Goal: Task Accomplishment & Management: Manage account settings

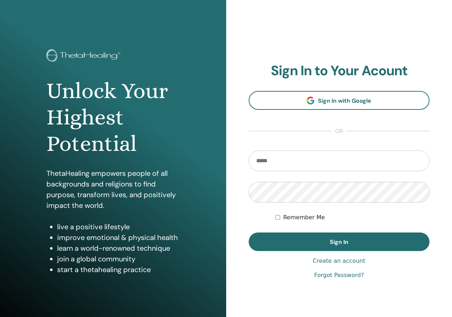
click at [300, 132] on section "Sign In to Your Acount Sign In with Google or Remember Me Sign In" at bounding box center [338, 157] width 181 height 189
click at [285, 154] on input "email" at bounding box center [338, 161] width 181 height 21
type input "**********"
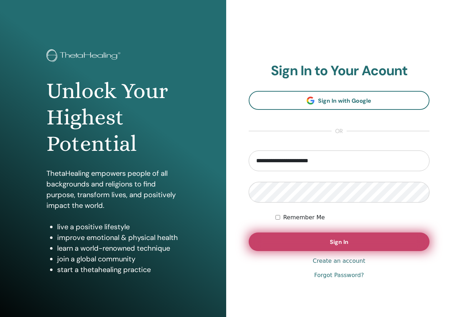
click at [352, 251] on button "Sign In" at bounding box center [338, 242] width 181 height 19
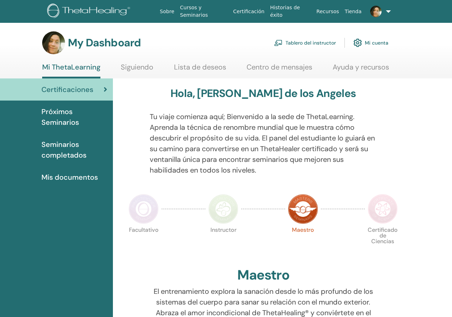
click at [323, 45] on link "Tablero del instructor" at bounding box center [305, 43] width 62 height 16
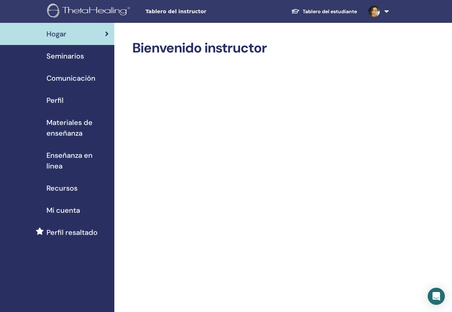
click at [49, 52] on span "Seminarios" at bounding box center [64, 56] width 37 height 11
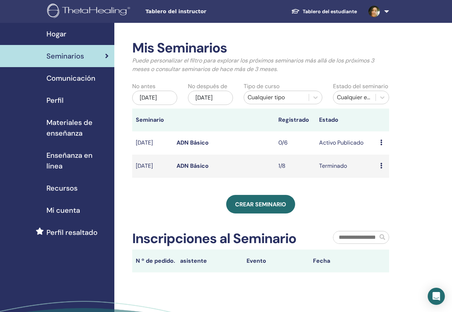
click at [74, 77] on span "Comunicación" at bounding box center [70, 78] width 49 height 11
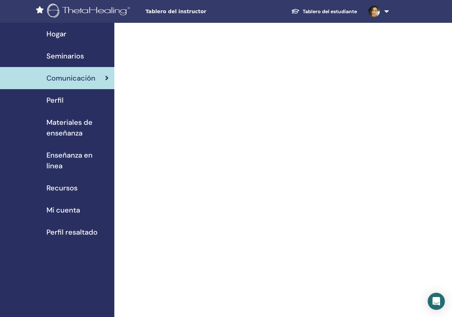
click at [60, 97] on span "Perfil" at bounding box center [54, 100] width 17 height 11
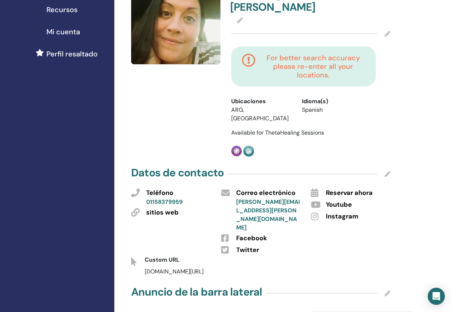
scroll to position [214, 0]
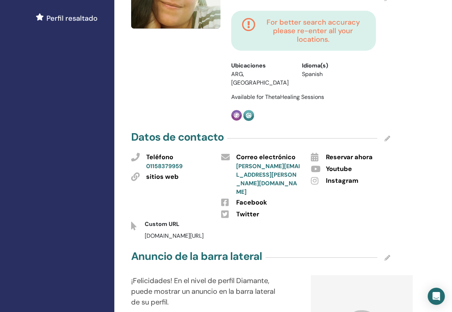
click at [383, 130] on div "Datos de contacto" at bounding box center [260, 139] width 259 height 18
click at [342, 153] on span "Reservar ahora" at bounding box center [349, 157] width 47 height 9
click at [318, 153] on icon at bounding box center [314, 157] width 7 height 9
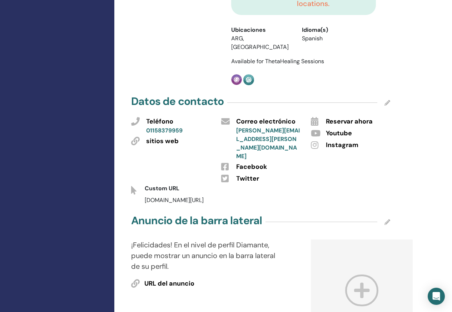
click at [314, 141] on icon at bounding box center [314, 145] width 7 height 9
click at [345, 141] on span "Instagram" at bounding box center [342, 145] width 32 height 9
click at [328, 141] on span "Instagram" at bounding box center [342, 145] width 32 height 9
click at [318, 141] on icon at bounding box center [314, 145] width 7 height 9
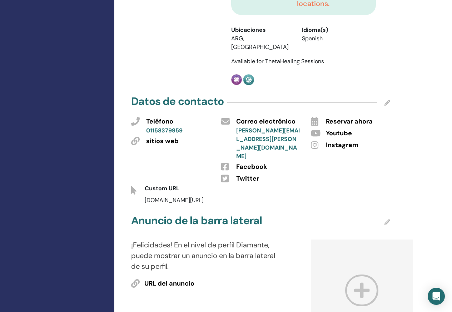
drag, startPoint x: 318, startPoint y: 135, endPoint x: 316, endPoint y: 138, distance: 3.9
click at [316, 141] on icon at bounding box center [314, 145] width 7 height 9
click at [315, 141] on icon at bounding box center [314, 145] width 7 height 9
click at [314, 141] on icon at bounding box center [314, 145] width 7 height 9
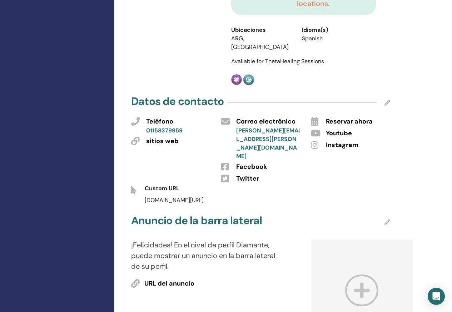
click at [314, 141] on icon at bounding box center [314, 145] width 7 height 9
drag, startPoint x: 314, startPoint y: 135, endPoint x: 307, endPoint y: 142, distance: 10.9
click at [303, 172] on div "Twitter" at bounding box center [268, 178] width 75 height 12
click at [312, 141] on icon at bounding box center [314, 145] width 7 height 9
click at [313, 141] on icon at bounding box center [314, 145] width 7 height 9
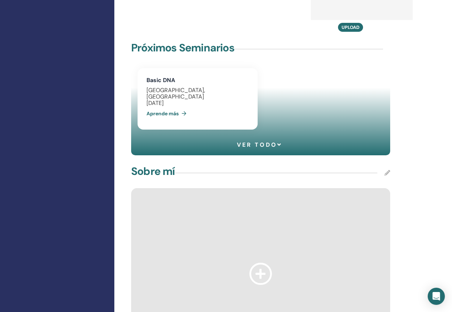
scroll to position [678, 0]
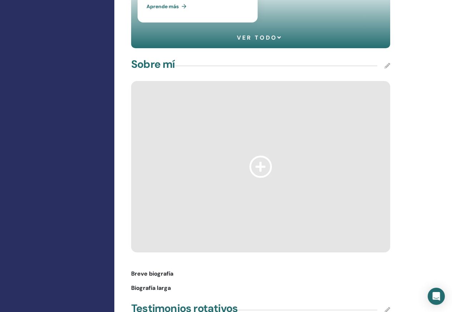
click at [138, 269] on div "Breve biografía" at bounding box center [260, 276] width 269 height 14
click at [160, 269] on span "Breve biografía" at bounding box center [152, 273] width 42 height 9
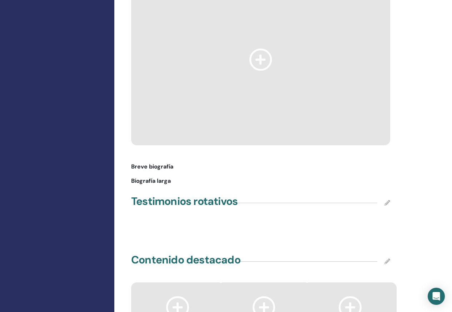
scroll to position [750, 0]
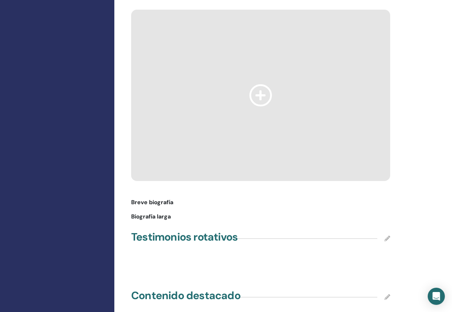
click at [389, 294] on icon at bounding box center [387, 297] width 6 height 6
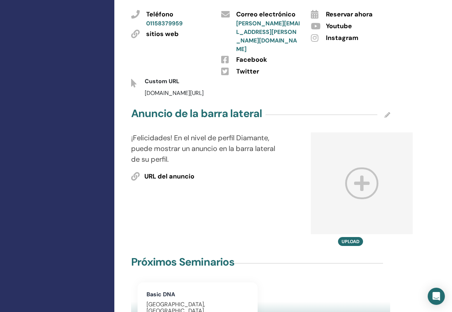
scroll to position [321, 0]
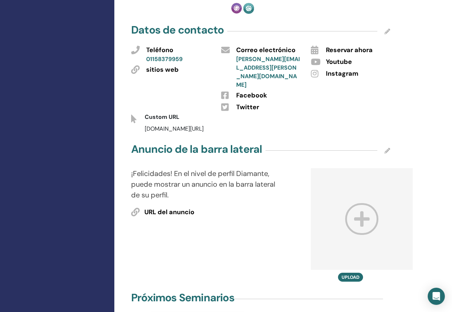
click at [381, 27] on div "Datos de contacto" at bounding box center [260, 31] width 259 height 18
click at [388, 29] on icon at bounding box center [387, 32] width 6 height 6
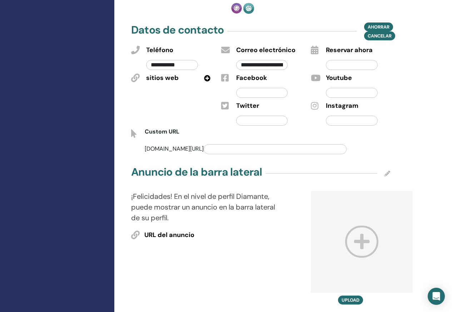
click at [338, 60] on input "text" at bounding box center [352, 65] width 52 height 10
click at [338, 116] on input "text" at bounding box center [352, 121] width 52 height 10
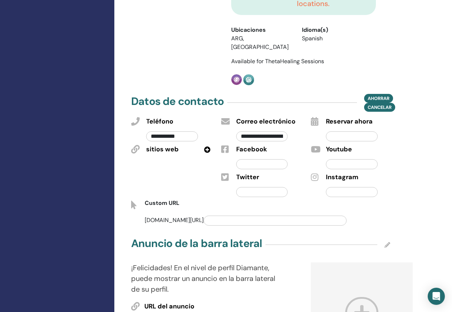
click at [203, 216] on input "text" at bounding box center [274, 221] width 143 height 10
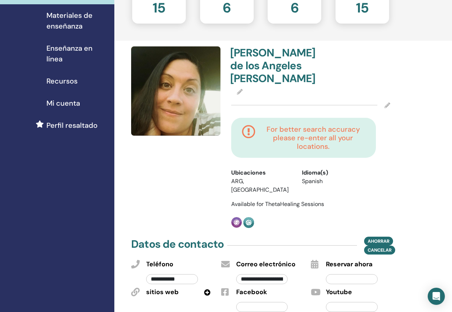
scroll to position [71, 0]
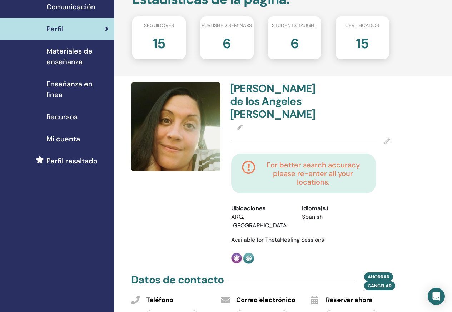
click at [347, 185] on h4 "For better search accuracy please re-enter all your locations." at bounding box center [313, 174] width 104 height 26
click at [391, 140] on div "María de los Angeles Espinoza Ureta For better search accuracy please re-enter …" at bounding box center [310, 173] width 167 height 182
click at [388, 140] on icon at bounding box center [387, 141] width 6 height 6
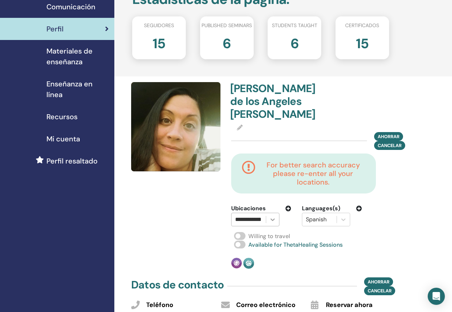
scroll to position [0, 12]
click at [276, 217] on icon at bounding box center [272, 219] width 7 height 7
click at [248, 216] on input "**********" at bounding box center [242, 219] width 39 height 9
drag, startPoint x: 259, startPoint y: 216, endPoint x: 266, endPoint y: 220, distance: 7.7
click at [263, 218] on div "**********" at bounding box center [248, 219] width 34 height 13
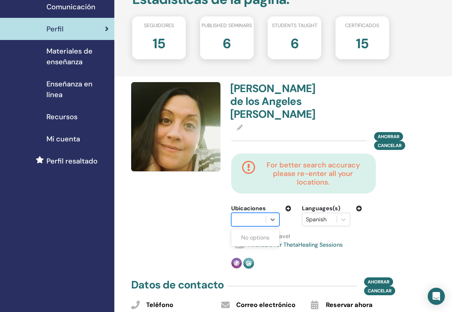
scroll to position [0, 0]
click at [262, 216] on div at bounding box center [248, 219] width 34 height 13
type input "*"
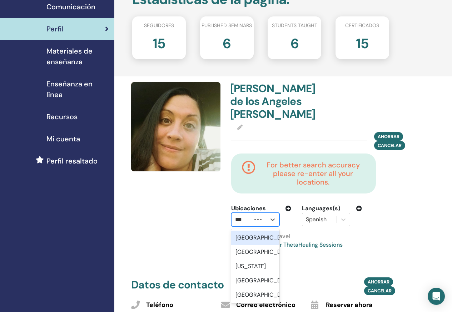
type input "****"
click at [254, 235] on div "Argentina" at bounding box center [255, 238] width 48 height 14
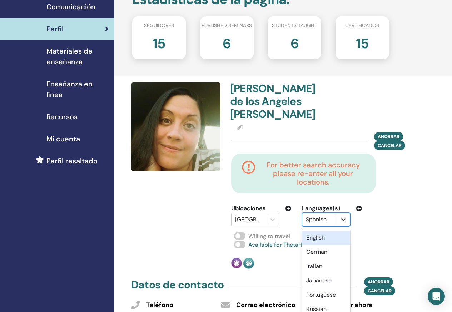
scroll to position [93, 0]
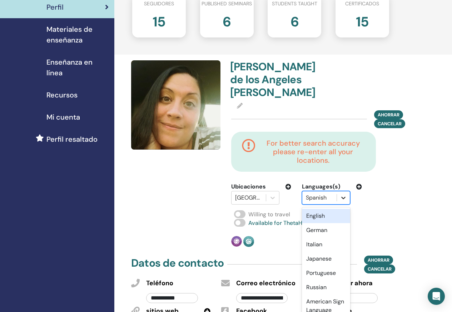
click at [339, 205] on div "option English focused, 1 of 47. 47 results available. Use Up and Down to choos…" at bounding box center [326, 198] width 48 height 14
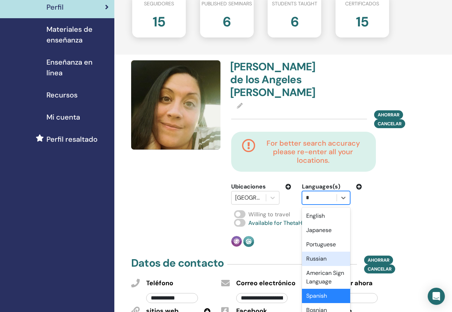
type input "**"
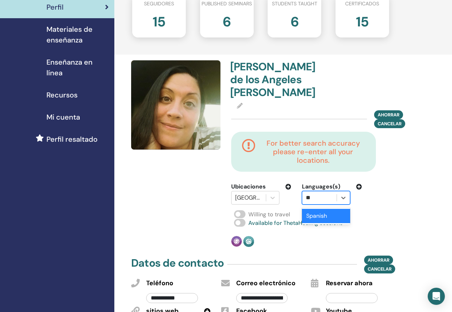
click at [322, 215] on div "Spanish" at bounding box center [326, 216] width 48 height 14
click at [244, 215] on span at bounding box center [239, 214] width 11 height 8
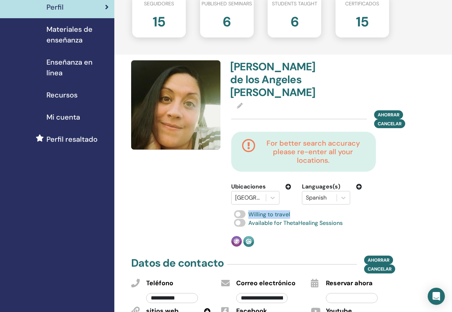
drag, startPoint x: 290, startPoint y: 214, endPoint x: 246, endPoint y: 213, distance: 44.6
click at [246, 213] on div "Willing to travel" at bounding box center [310, 214] width 159 height 9
copy span "Willing to travel"
click at [391, 202] on div "For better search accuracy please re-enter all your locations. Ubicaciones Arge…" at bounding box center [311, 168] width 170 height 73
click at [380, 230] on div "María de los Angeles Espinoza Ureta Ahorrar Cancelar For better search accuracy…" at bounding box center [310, 153] width 167 height 187
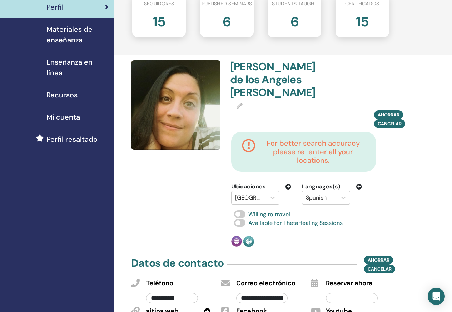
click at [183, 238] on div at bounding box center [177, 153] width 100 height 187
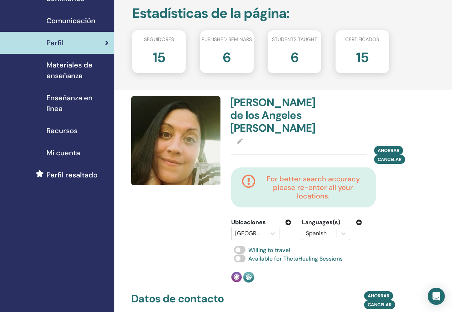
scroll to position [0, 0]
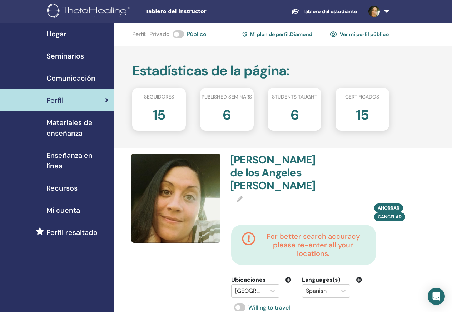
click at [360, 37] on link "Ver mi perfil público" at bounding box center [358, 34] width 59 height 11
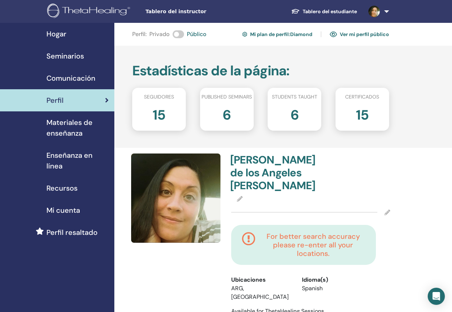
scroll to position [71, 0]
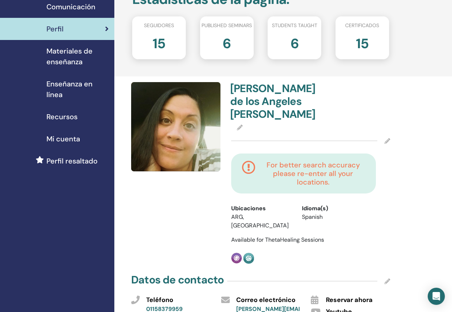
click at [256, 210] on span "Ubicaciones" at bounding box center [248, 208] width 35 height 9
click at [263, 217] on li "ARG, [GEOGRAPHIC_DATA]" at bounding box center [261, 221] width 60 height 17
drag, startPoint x: 264, startPoint y: 212, endPoint x: 321, endPoint y: 188, distance: 61.4
click at [272, 211] on div "Ubicaciones" at bounding box center [261, 208] width 60 height 9
click at [381, 141] on div at bounding box center [310, 141] width 159 height 18
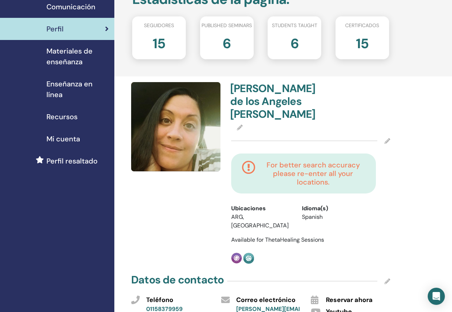
click at [390, 138] on div "[PERSON_NAME] de los Angeles [PERSON_NAME] For better search accuracy please re…" at bounding box center [310, 173] width 167 height 182
click at [387, 141] on icon at bounding box center [387, 141] width 6 height 6
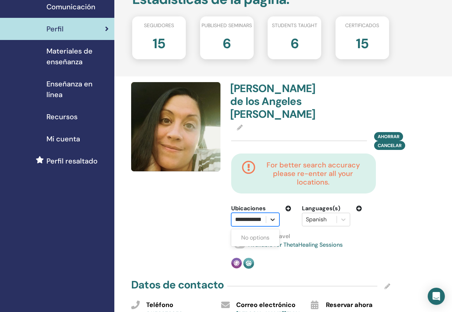
scroll to position [0, 12]
click at [268, 218] on div at bounding box center [272, 219] width 13 height 13
click at [252, 238] on div "No options" at bounding box center [255, 238] width 48 height 14
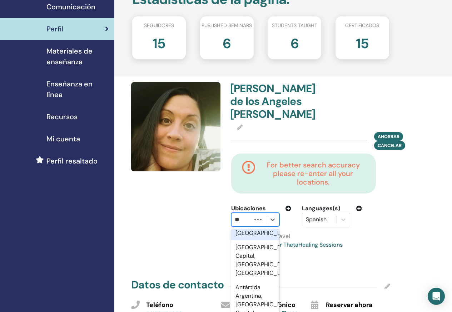
scroll to position [0, 0]
type input "*"
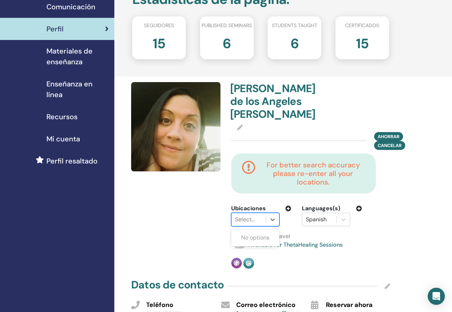
type input "*"
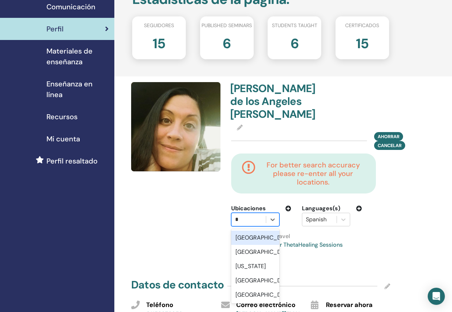
type input "**"
click at [244, 240] on div "[GEOGRAPHIC_DATA]" at bounding box center [255, 238] width 48 height 14
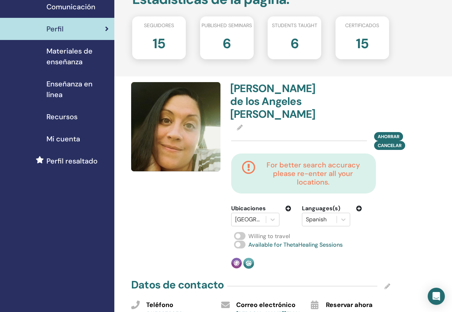
click at [242, 235] on span at bounding box center [239, 236] width 11 height 8
click at [390, 132] on button "Ahorrar" at bounding box center [388, 136] width 29 height 9
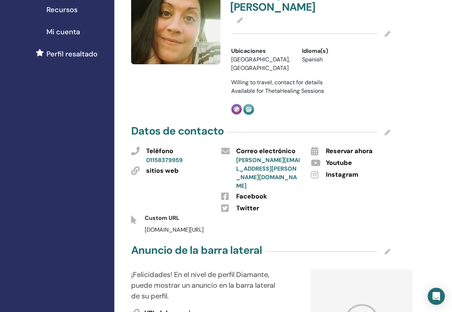
scroll to position [214, 0]
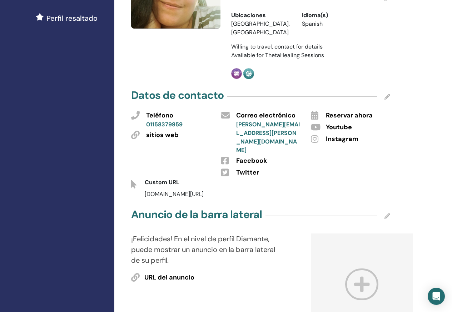
click at [383, 95] on div "Datos de contacto" at bounding box center [260, 97] width 259 height 18
click at [385, 94] on icon at bounding box center [387, 97] width 6 height 6
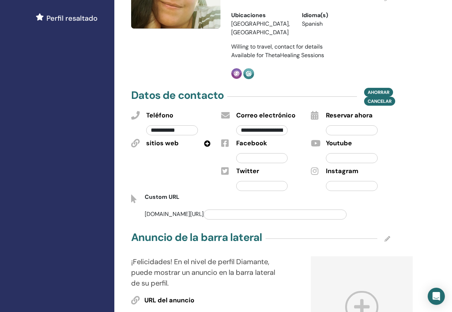
click at [340, 181] on input "text" at bounding box center [352, 186] width 52 height 10
click at [378, 89] on span "Ahorrar" at bounding box center [378, 92] width 22 height 7
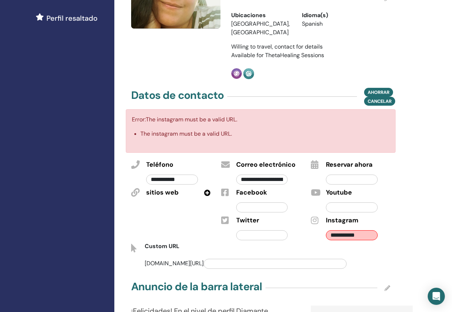
click at [380, 232] on div "**********" at bounding box center [351, 233] width 62 height 17
click at [326, 227] on div "**********" at bounding box center [351, 233] width 62 height 17
click at [329, 230] on input "**********" at bounding box center [352, 235] width 52 height 10
click at [331, 230] on input "**********" at bounding box center [352, 235] width 52 height 10
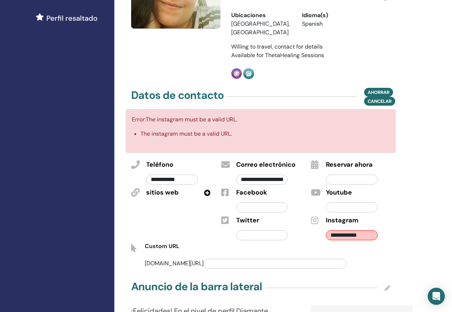
type input "**********"
drag, startPoint x: 433, startPoint y: 205, endPoint x: 394, endPoint y: 185, distance: 43.3
click at [379, 89] on span "Ahorrar" at bounding box center [378, 92] width 22 height 7
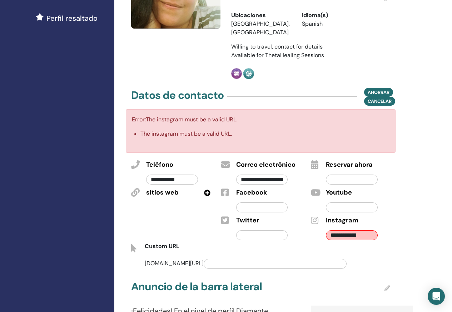
click at [369, 230] on input "**********" at bounding box center [352, 235] width 52 height 10
click at [360, 230] on input "**********" at bounding box center [352, 235] width 52 height 10
click at [361, 230] on input "**********" at bounding box center [352, 235] width 52 height 10
drag, startPoint x: 371, startPoint y: 225, endPoint x: 295, endPoint y: 220, distance: 75.9
click at [289, 222] on div "**********" at bounding box center [260, 214] width 269 height 112
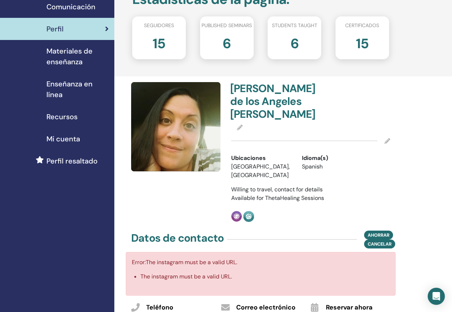
scroll to position [0, 0]
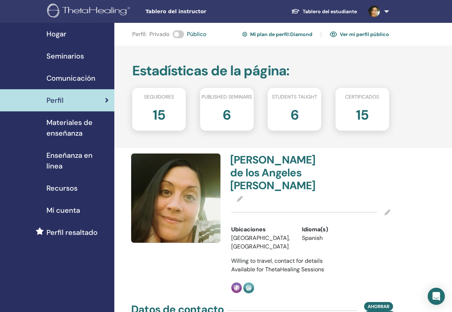
click at [86, 121] on span "Materiales de enseñanza" at bounding box center [77, 127] width 62 height 21
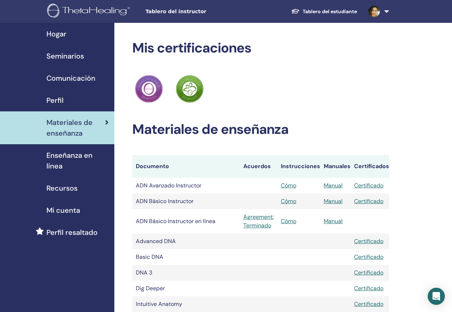
click at [46, 166] on div "Enseñanza en línea" at bounding box center [57, 160] width 103 height 21
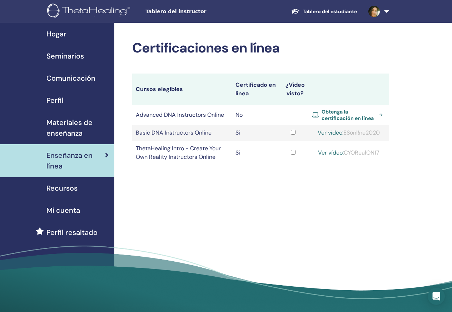
click at [384, 111] on link "Obtenga la certificación en línea" at bounding box center [348, 115] width 73 height 13
click at [85, 187] on div "Recursos" at bounding box center [57, 188] width 103 height 11
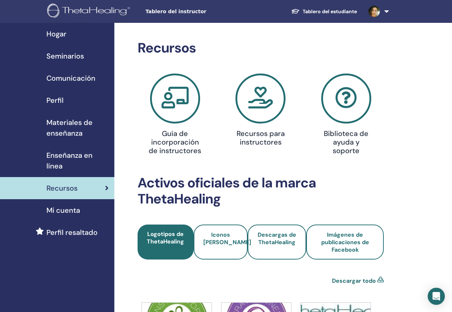
click at [60, 215] on span "Mi cuenta" at bounding box center [63, 210] width 34 height 11
click at [64, 232] on span "Perfil resaltado" at bounding box center [71, 232] width 51 height 11
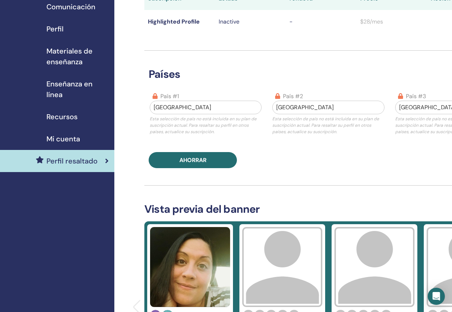
scroll to position [178, 0]
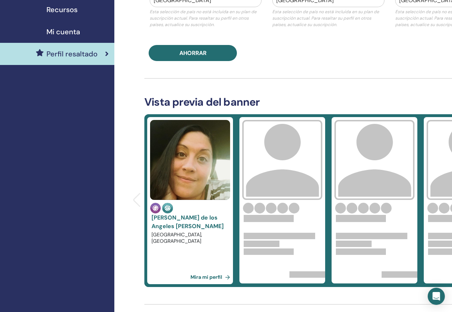
click at [199, 278] on link "Mira mi perfil" at bounding box center [211, 277] width 42 height 14
